Goal: Check status: Check status

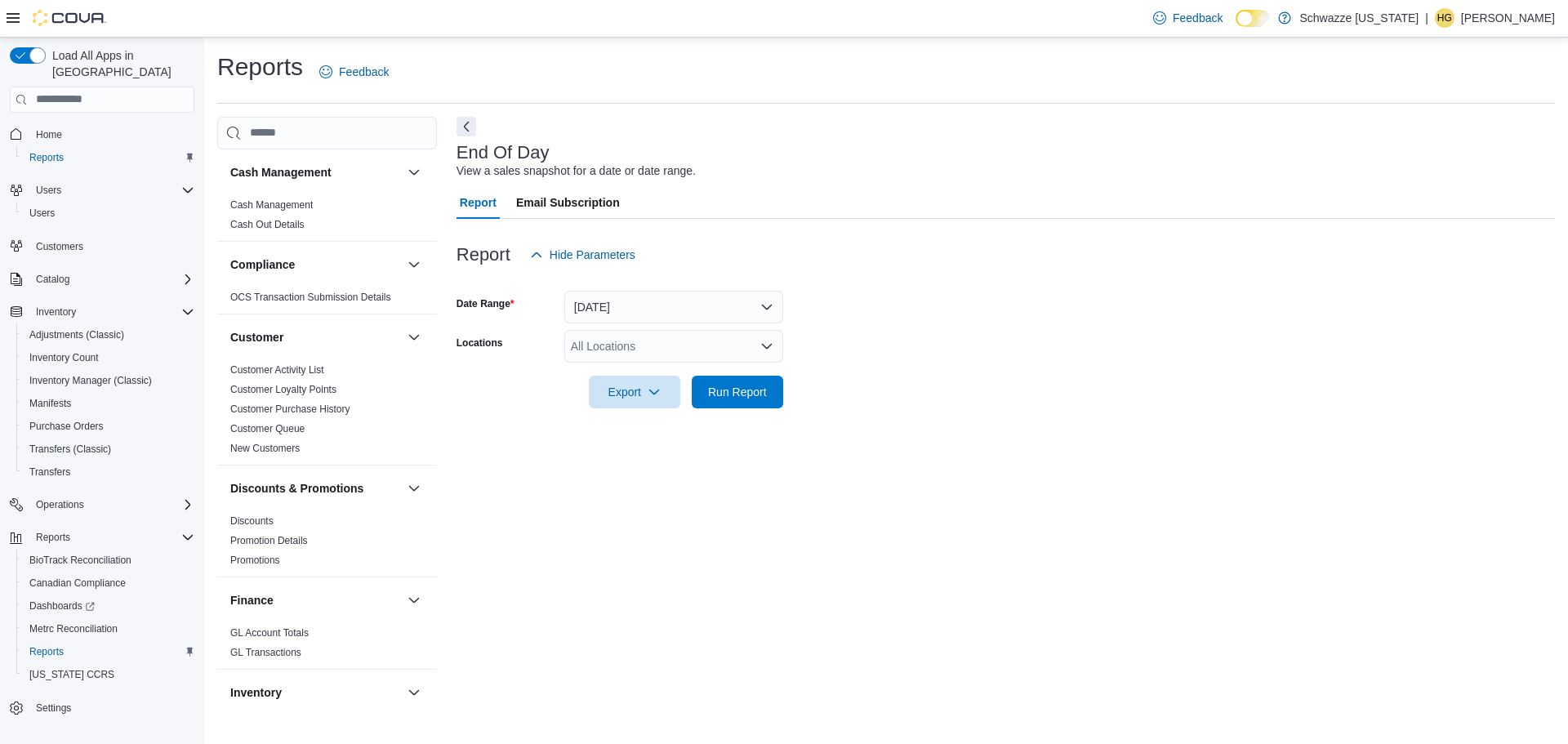
click at [604, 353] on div "All Locations" at bounding box center [673, 347] width 219 height 32
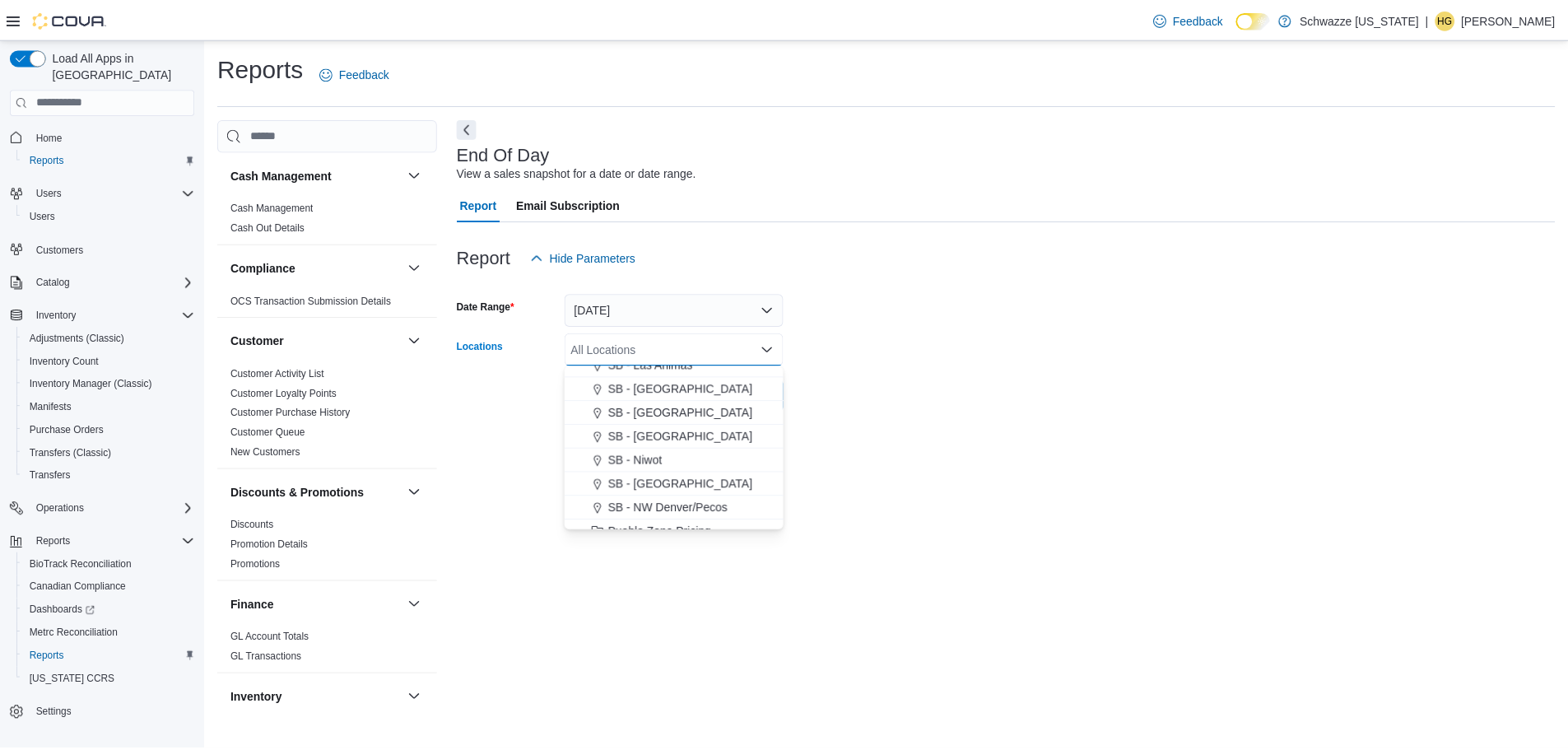
scroll to position [604, 0]
click at [698, 475] on button "SB - [GEOGRAPHIC_DATA]" at bounding box center [679, 466] width 220 height 24
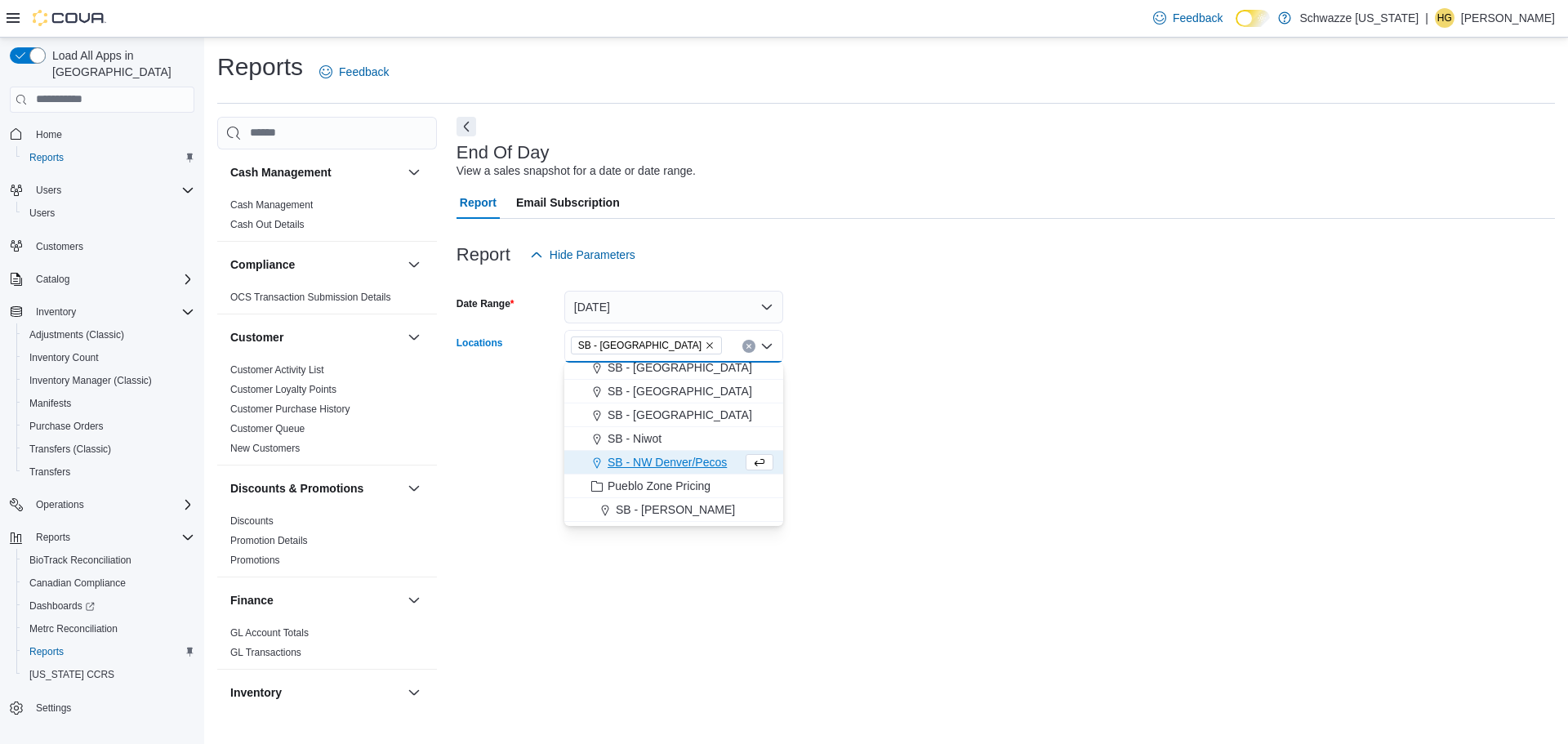
click at [855, 436] on div "End Of Day View a sales snapshot for a date or date range. Report Email Subscri…" at bounding box center [1006, 412] width 1098 height 590
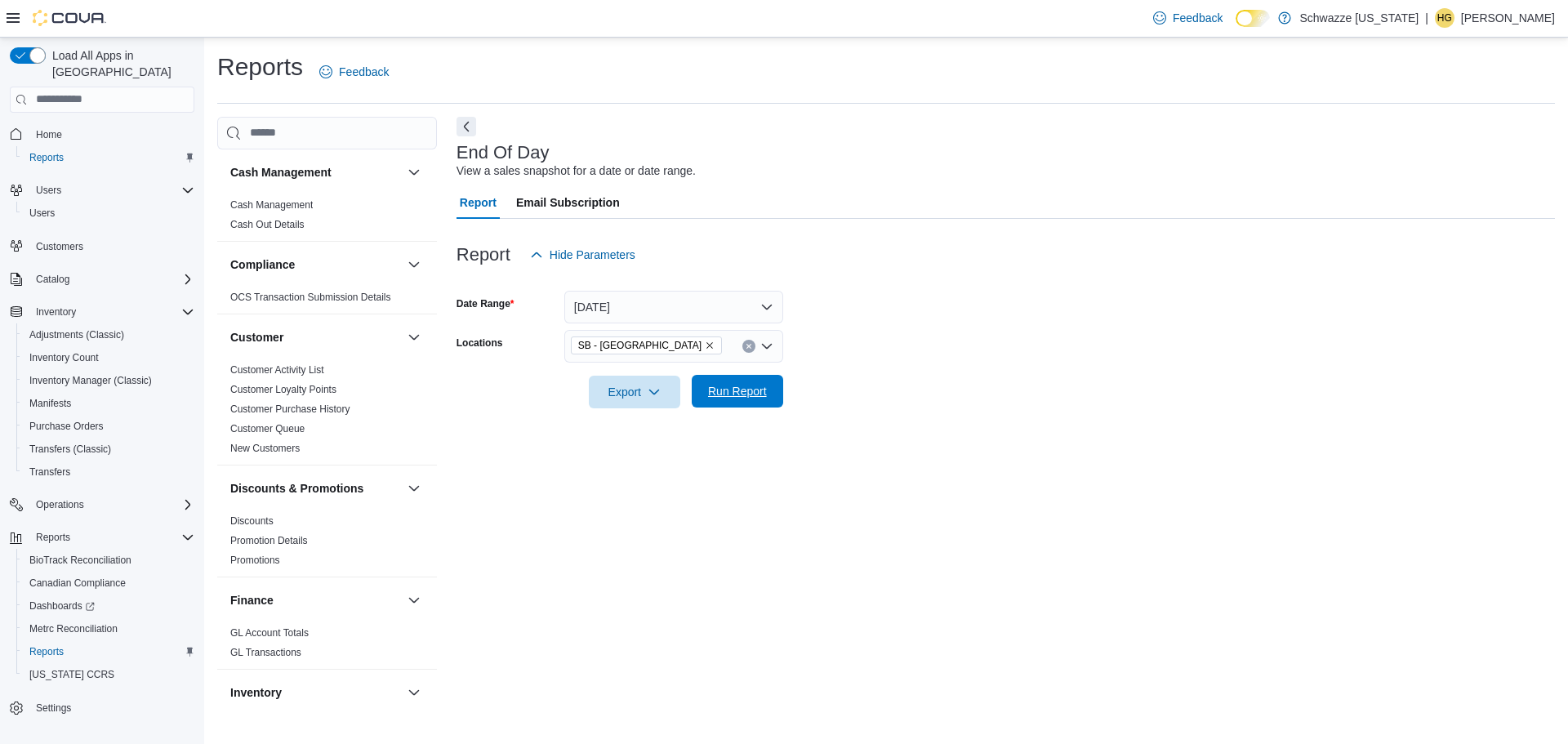
click at [763, 398] on span "Run Report" at bounding box center [738, 391] width 59 height 16
